Goal: Navigation & Orientation: Find specific page/section

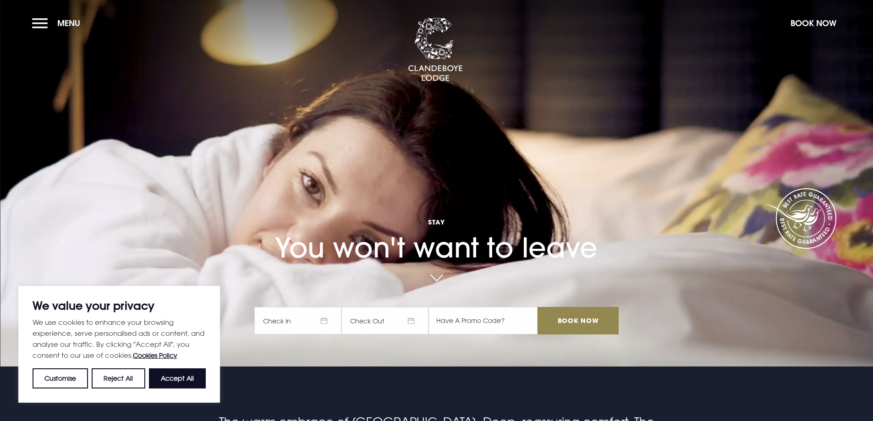
click at [159, 378] on button "Accept All" at bounding box center [177, 378] width 57 height 20
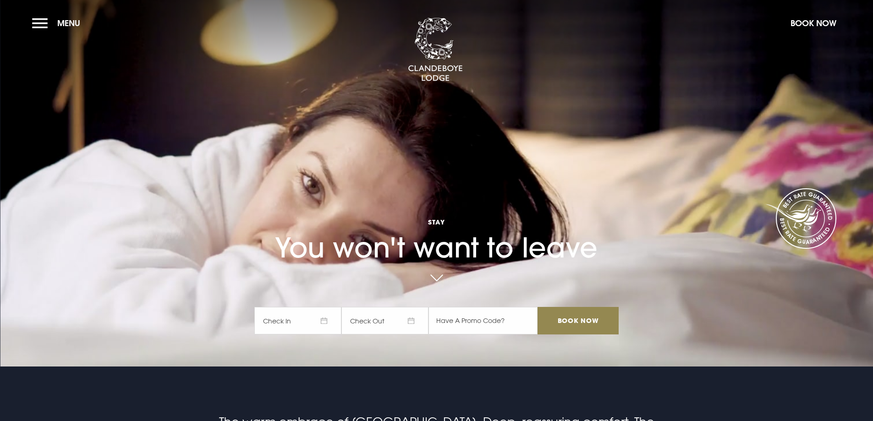
checkbox input "true"
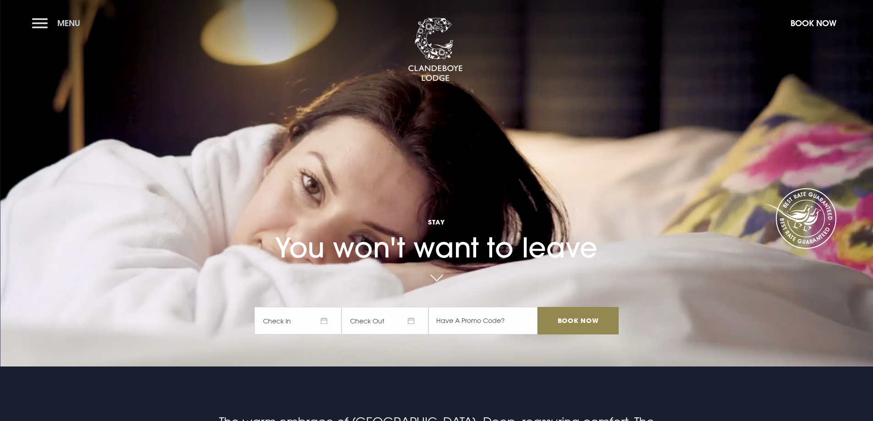
click at [63, 25] on span "Menu" at bounding box center [68, 23] width 23 height 11
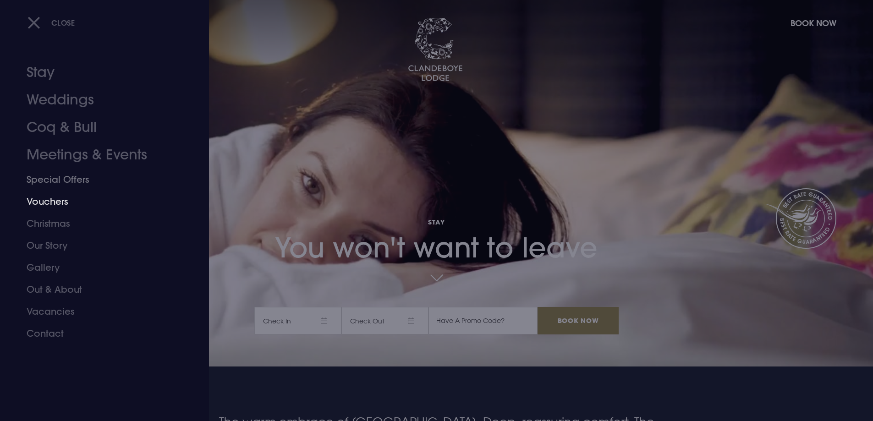
click at [55, 178] on link "Special Offers" at bounding box center [99, 180] width 145 height 22
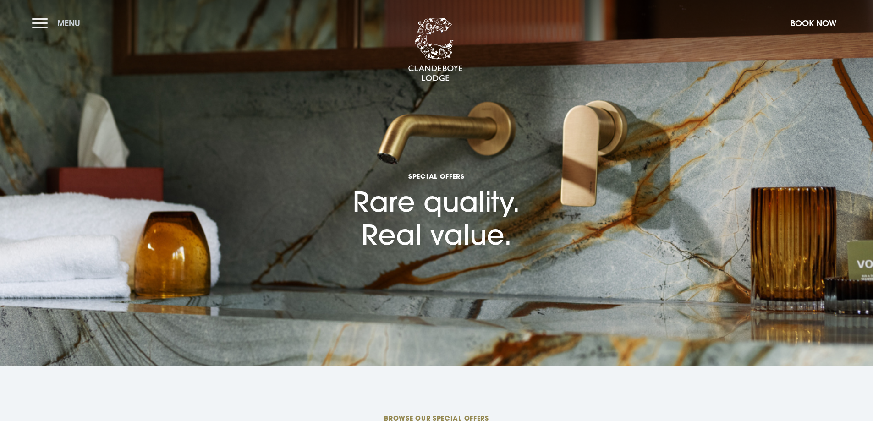
click at [46, 27] on button "Menu" at bounding box center [58, 23] width 53 height 20
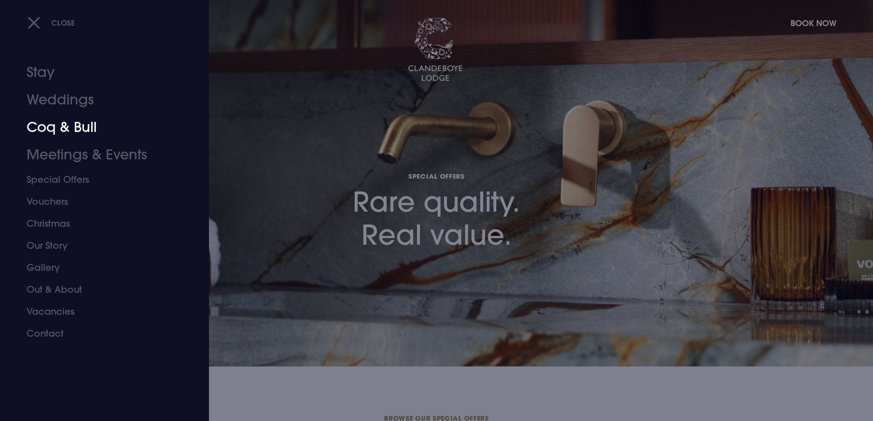
click at [65, 127] on link "Coq & Bull" at bounding box center [99, 127] width 145 height 27
